Goal: Task Accomplishment & Management: Manage account settings

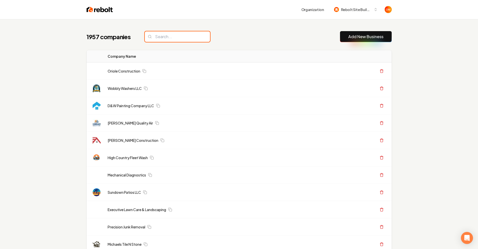
click at [176, 34] on input "search" at bounding box center [177, 36] width 65 height 11
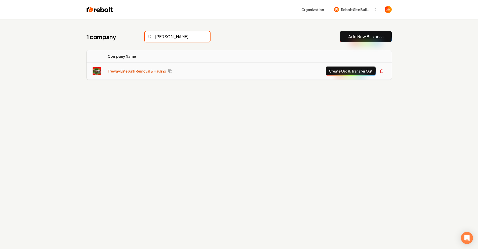
type input "[PERSON_NAME]"
click at [133, 71] on link "Treway Elite Junk Removal & Hauling" at bounding box center [137, 71] width 58 height 5
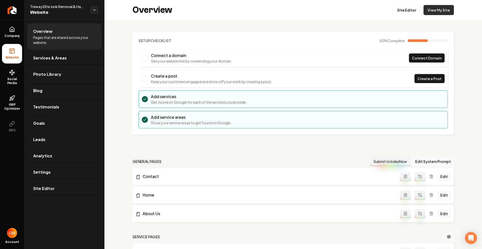
click at [437, 14] on link "View My Site" at bounding box center [438, 10] width 30 height 10
click at [398, 11] on link "Site Editor" at bounding box center [407, 10] width 28 height 10
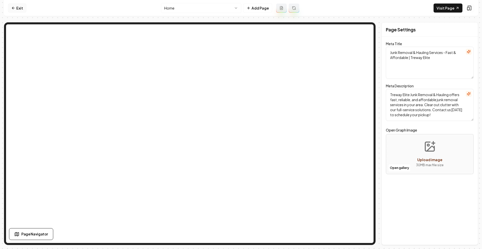
click at [14, 8] on icon at bounding box center [13, 8] width 4 height 4
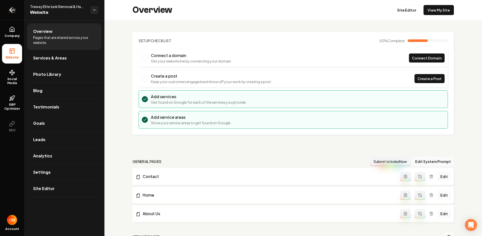
click at [10, 8] on icon "Return to dashboard" at bounding box center [12, 10] width 8 height 8
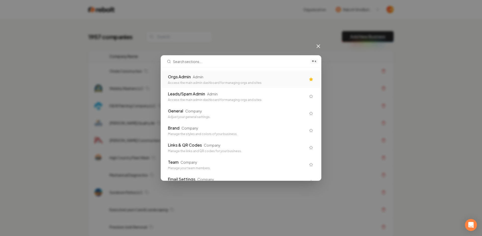
click at [199, 74] on div "Admin" at bounding box center [198, 76] width 11 height 5
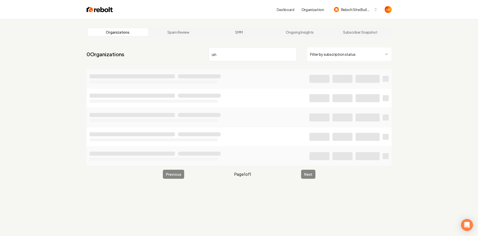
type input "u"
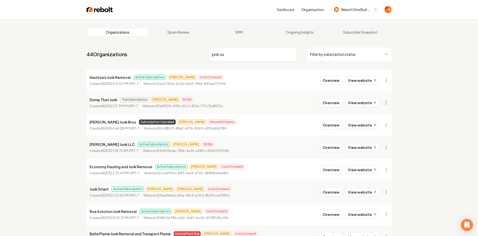
type input "junk usa"
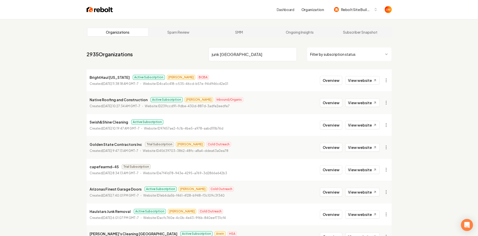
click at [293, 54] on input "junk usa" at bounding box center [253, 54] width 88 height 14
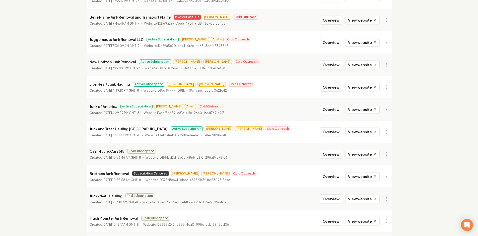
scroll to position [217, 0]
click at [360, 107] on link "View website" at bounding box center [362, 108] width 34 height 9
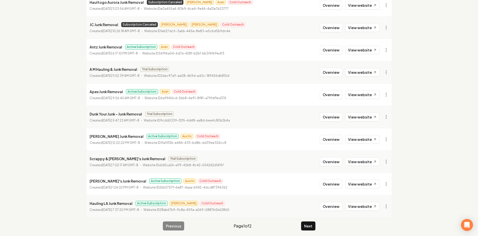
scroll to position [524, 0]
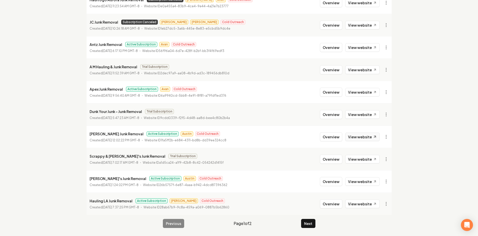
click at [363, 137] on link "View website" at bounding box center [362, 137] width 34 height 9
click at [362, 202] on link "View website" at bounding box center [362, 204] width 34 height 9
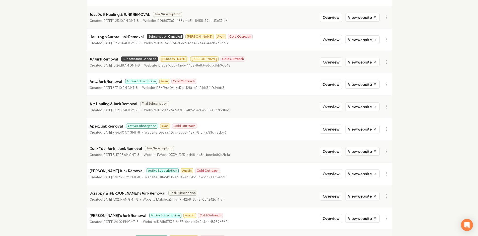
scroll to position [491, 0]
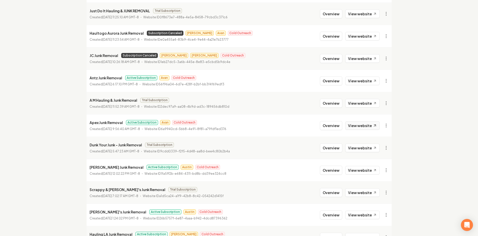
click at [357, 127] on link "View website" at bounding box center [362, 125] width 34 height 9
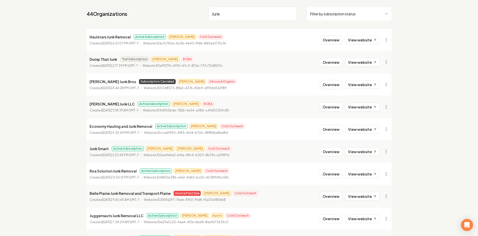
scroll to position [43, 0]
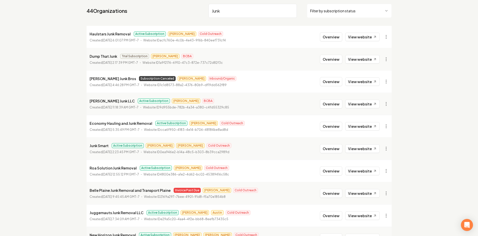
click at [255, 13] on input "Junk" at bounding box center [253, 11] width 88 height 14
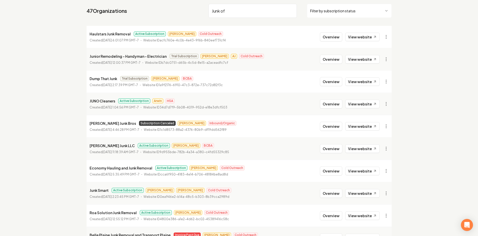
scroll to position [19, 0]
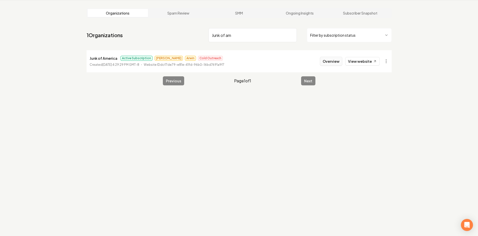
type input "Junk of am"
click at [332, 61] on button "Overview" at bounding box center [331, 61] width 22 height 9
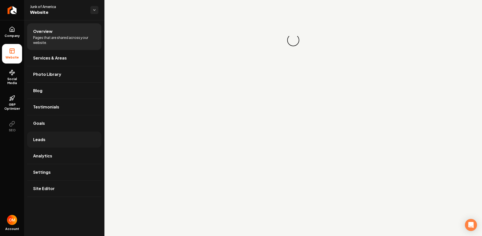
click at [63, 143] on link "Leads" at bounding box center [64, 140] width 74 height 16
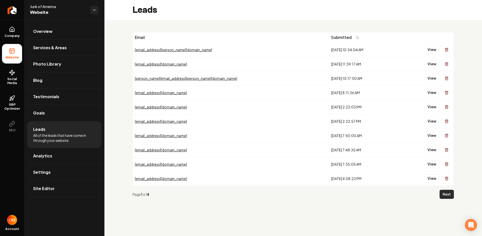
click at [452, 192] on button "Next" at bounding box center [447, 194] width 14 height 9
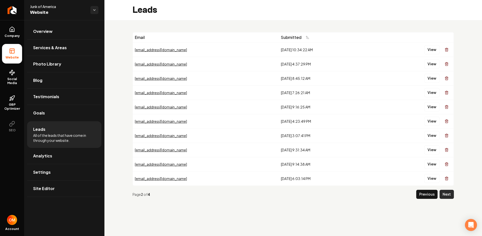
click at [451, 197] on button "Next" at bounding box center [447, 194] width 14 height 9
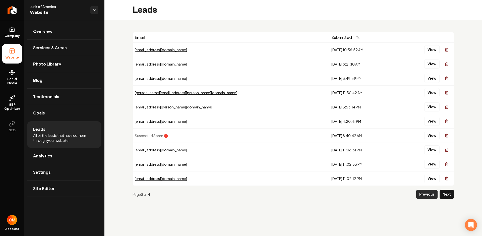
click at [419, 195] on button "Previous" at bounding box center [426, 194] width 21 height 9
